Goal: Task Accomplishment & Management: Use online tool/utility

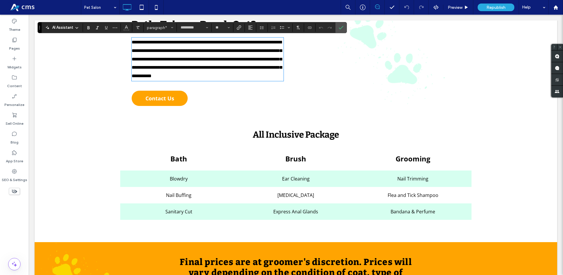
click at [288, 136] on span "All Inclusive Package" at bounding box center [296, 134] width 86 height 11
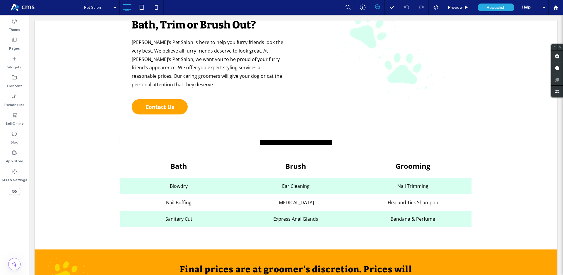
type input "******"
type input "**"
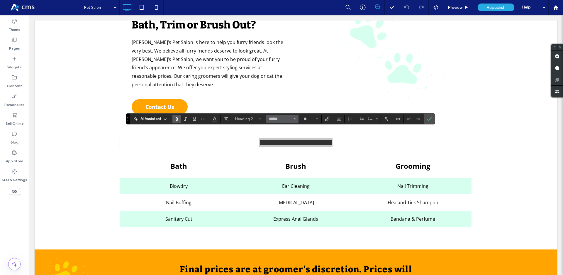
click at [295, 119] on use "Font & Font weight" at bounding box center [295, 118] width 2 height 1
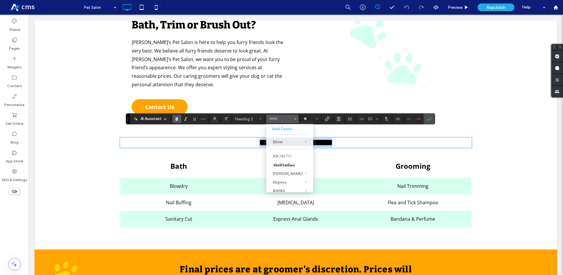
click at [308, 138] on span "**********" at bounding box center [295, 142] width 73 height 8
type input "******"
click at [308, 138] on span "**********" at bounding box center [295, 142] width 73 height 8
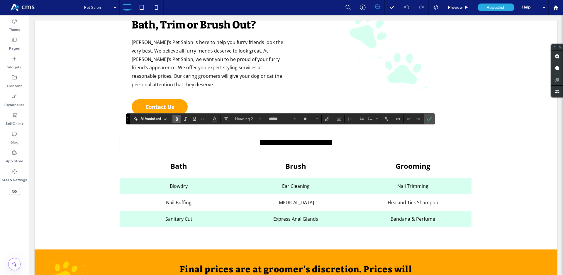
click at [308, 138] on span "**********" at bounding box center [295, 142] width 73 height 8
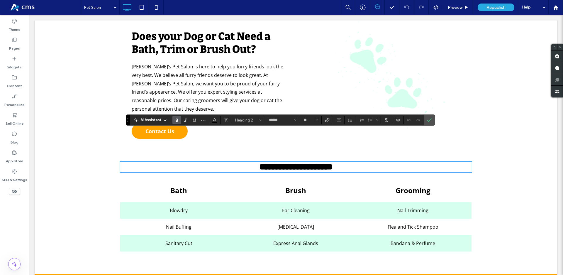
scroll to position [209, 0]
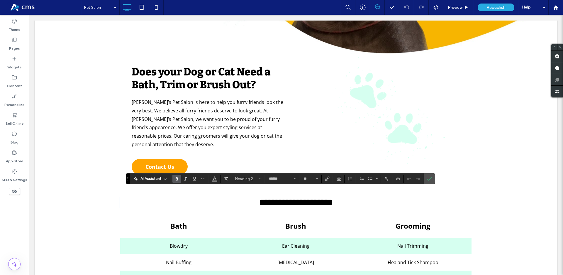
click at [233, 76] on strong "Does your Dog or Cat Need a Bath, Trim or Brush Out?" at bounding box center [201, 78] width 139 height 26
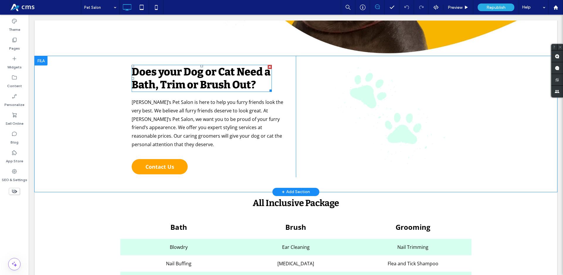
click at [233, 76] on strong "Does your Dog or Cat Need a Bath, Trim or Brush Out?" at bounding box center [201, 78] width 139 height 26
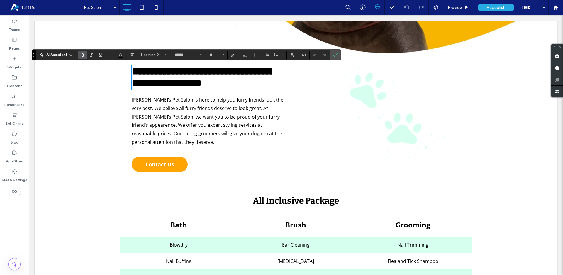
click at [255, 122] on span "[PERSON_NAME]’s Pet Salon is here to help you furry friends look the very best.…" at bounding box center [208, 120] width 152 height 49
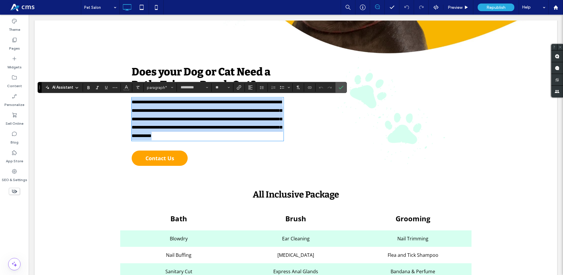
copy span "**********"
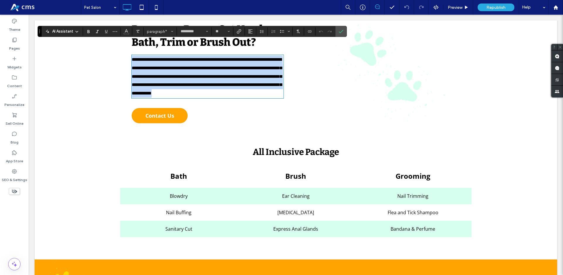
scroll to position [269, 0]
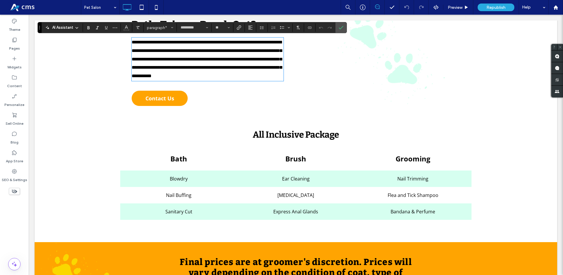
click at [302, 164] on th "Brush" at bounding box center [295, 158] width 117 height 23
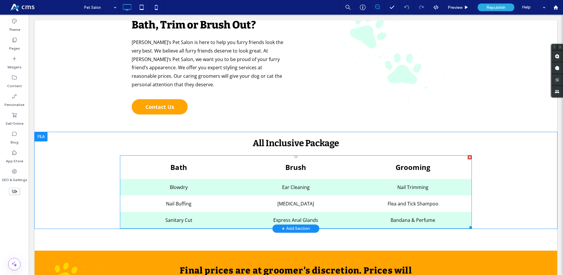
click at [302, 164] on th "Brush" at bounding box center [295, 166] width 117 height 23
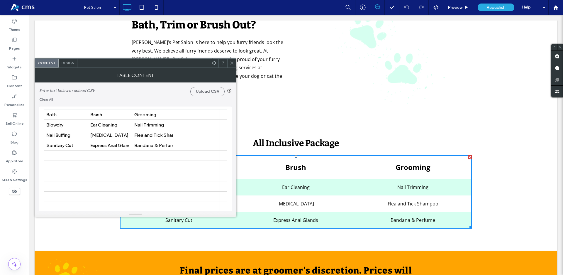
click at [232, 64] on icon at bounding box center [231, 63] width 4 height 4
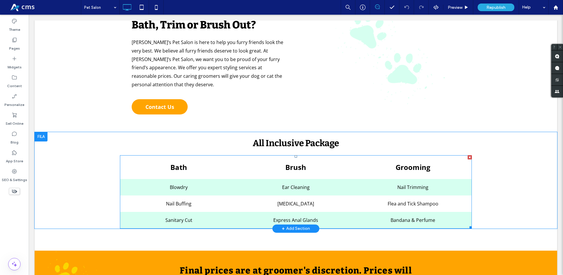
click at [174, 160] on th "Bath" at bounding box center [178, 166] width 117 height 23
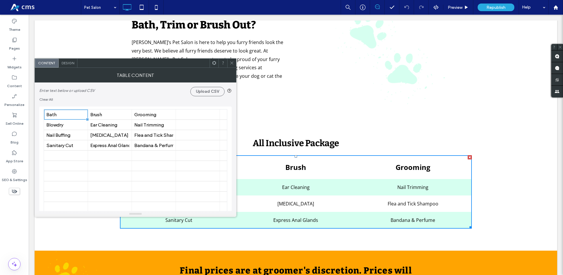
click at [75, 64] on div "Design" at bounding box center [68, 63] width 19 height 9
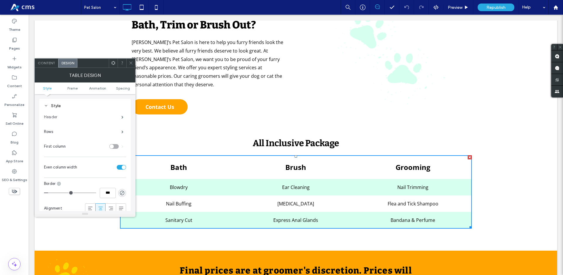
click at [84, 122] on label "Header" at bounding box center [82, 117] width 77 height 12
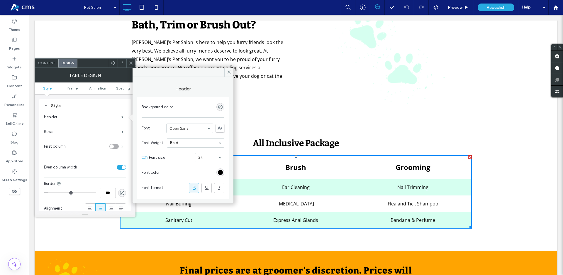
click at [69, 130] on label "Rows" at bounding box center [82, 132] width 77 height 12
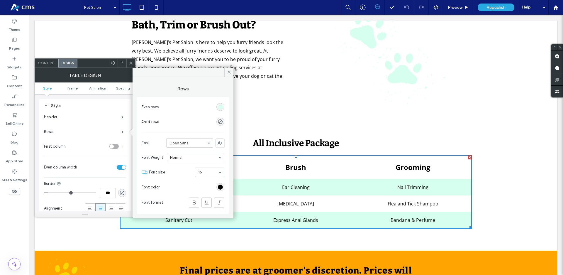
click at [219, 106] on div "rgb(214, 255, 240)" at bounding box center [220, 106] width 5 height 5
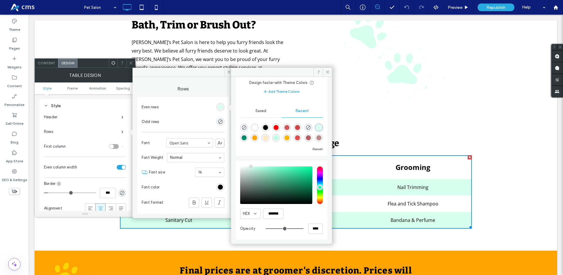
scroll to position [30, 0]
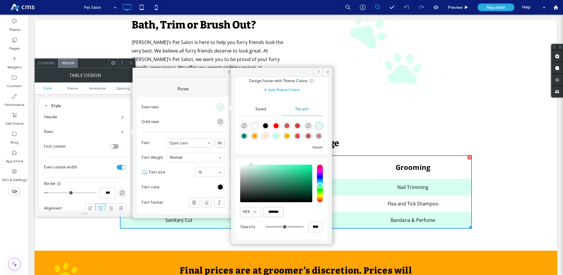
click at [277, 217] on input "*******" at bounding box center [273, 212] width 21 height 10
click at [276, 211] on input "*******" at bounding box center [273, 212] width 21 height 10
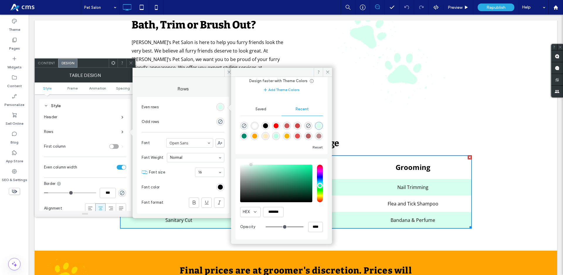
click at [48, 67] on div "Content Design" at bounding box center [85, 62] width 101 height 9
click at [48, 61] on span "Content" at bounding box center [46, 63] width 17 height 4
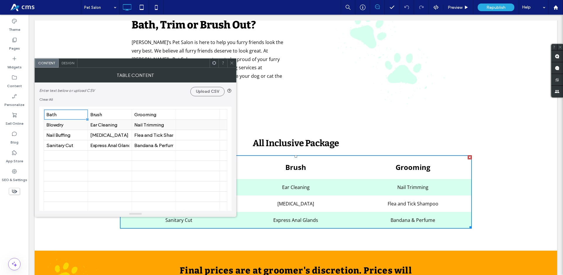
click at [67, 125] on div "Blowdry" at bounding box center [65, 125] width 39 height 6
click at [78, 133] on div "Nail Buffing" at bounding box center [65, 135] width 39 height 6
click at [64, 145] on div "Sanitary Cut" at bounding box center [65, 145] width 39 height 6
click at [115, 121] on div "Ear Cleaning" at bounding box center [109, 125] width 39 height 10
click at [98, 135] on div "[MEDICAL_DATA]" at bounding box center [109, 135] width 39 height 6
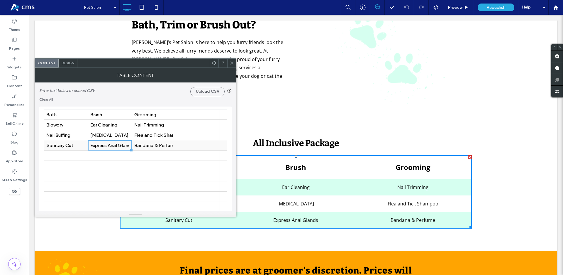
click at [115, 145] on div "Express Anal Glands" at bounding box center [109, 145] width 39 height 6
click at [166, 123] on div "Nail Trimming" at bounding box center [153, 125] width 39 height 6
click at [193, 135] on div at bounding box center [197, 135] width 39 height 10
click at [154, 132] on div "Flea and Tick Shampoo" at bounding box center [153, 135] width 39 height 6
click at [163, 148] on div "Bandana & Perfume" at bounding box center [153, 145] width 39 height 10
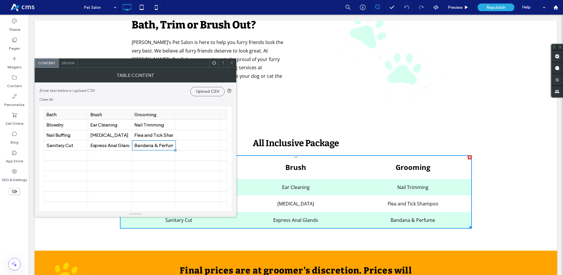
click at [158, 116] on div "Grooming" at bounding box center [153, 115] width 39 height 6
drag, startPoint x: 108, startPoint y: 116, endPoint x: 99, endPoint y: 7, distance: 109.4
click at [108, 116] on div "Brush" at bounding box center [109, 115] width 39 height 6
click at [230, 60] on span at bounding box center [231, 63] width 4 height 9
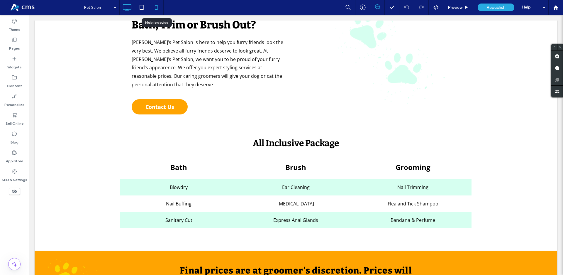
click at [161, 6] on icon at bounding box center [156, 7] width 12 height 12
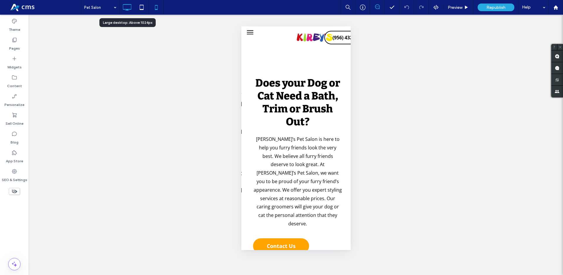
click at [127, 8] on icon at bounding box center [127, 7] width 12 height 12
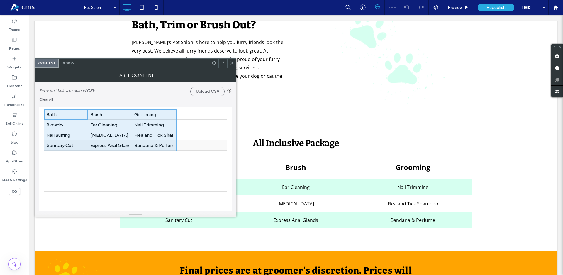
drag, startPoint x: 69, startPoint y: 113, endPoint x: 162, endPoint y: 145, distance: 98.6
click at [229, 62] on div at bounding box center [231, 63] width 9 height 9
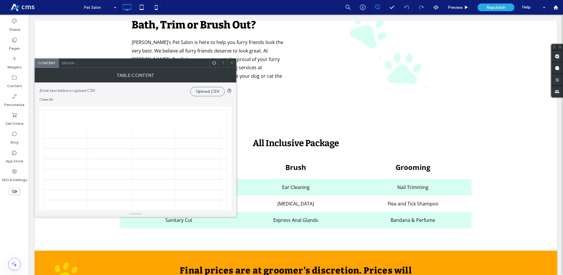
scroll to position [167, 0]
click at [232, 59] on span at bounding box center [231, 63] width 4 height 9
